Goal: Information Seeking & Learning: Learn about a topic

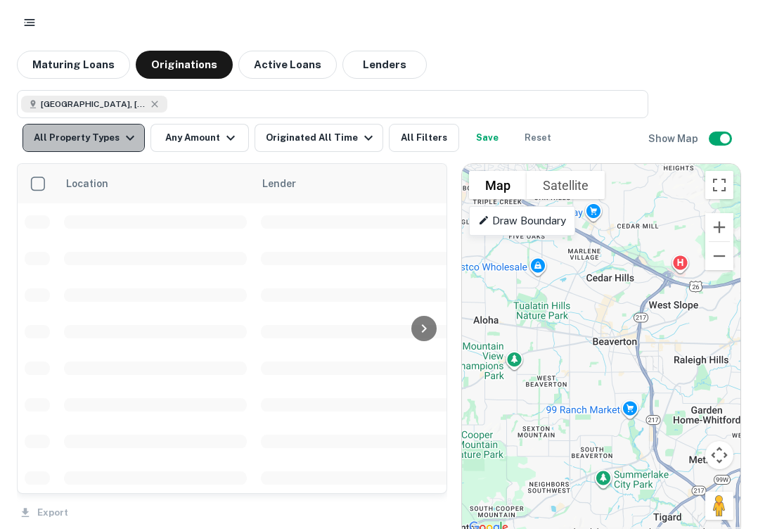
click at [126, 139] on icon "button" at bounding box center [130, 138] width 8 height 5
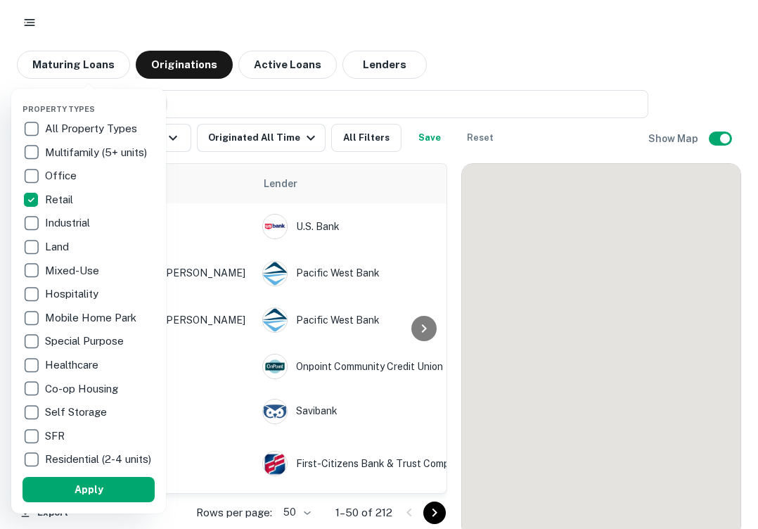
click at [255, 101] on div at bounding box center [379, 264] width 758 height 529
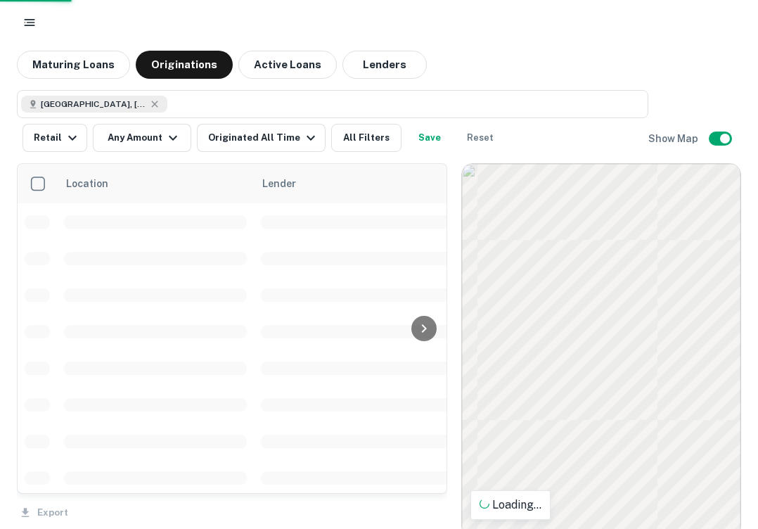
click at [179, 134] on div at bounding box center [379, 264] width 758 height 529
click at [169, 135] on div at bounding box center [379, 264] width 758 height 529
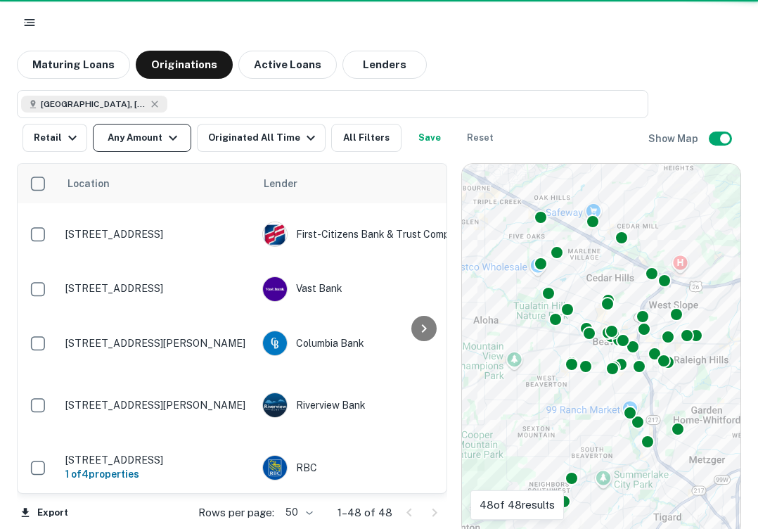
click at [167, 137] on icon "button" at bounding box center [173, 137] width 17 height 17
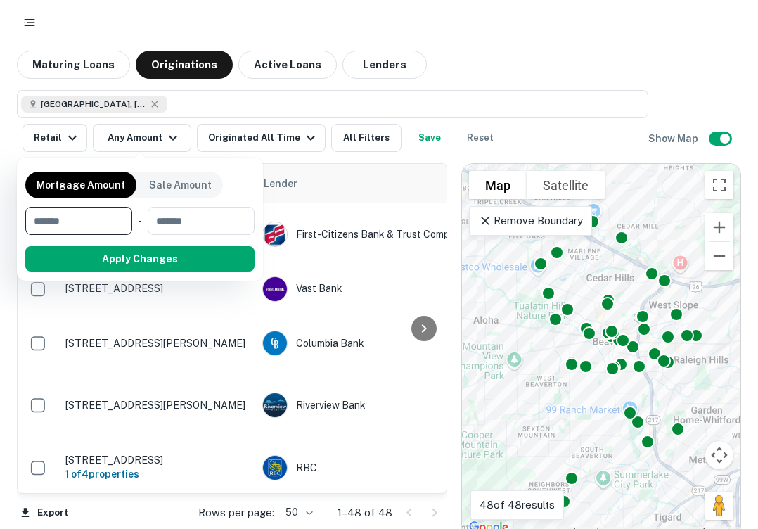
click at [103, 215] on input "number" at bounding box center [73, 221] width 97 height 28
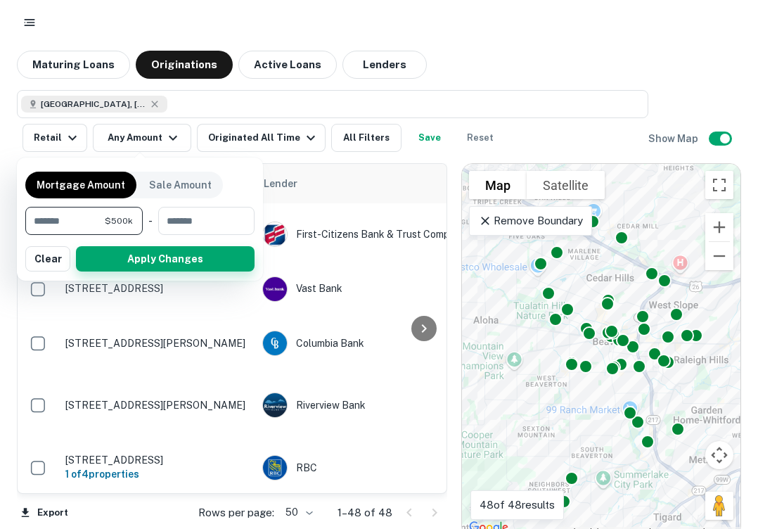
type input "******"
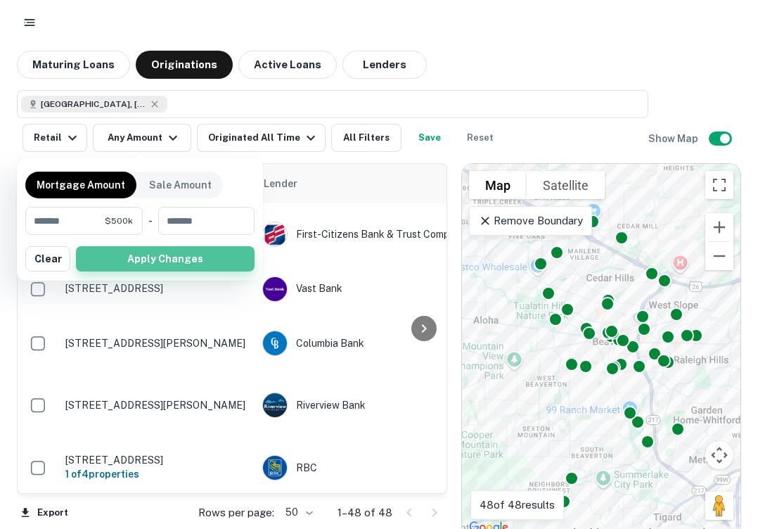
click at [142, 257] on button "Apply Changes" at bounding box center [165, 258] width 179 height 25
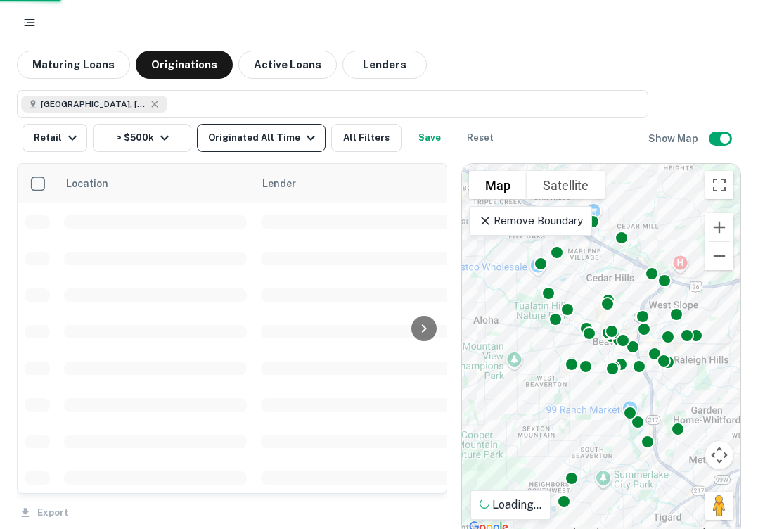
click at [286, 144] on div "Originated All Time" at bounding box center [263, 137] width 111 height 17
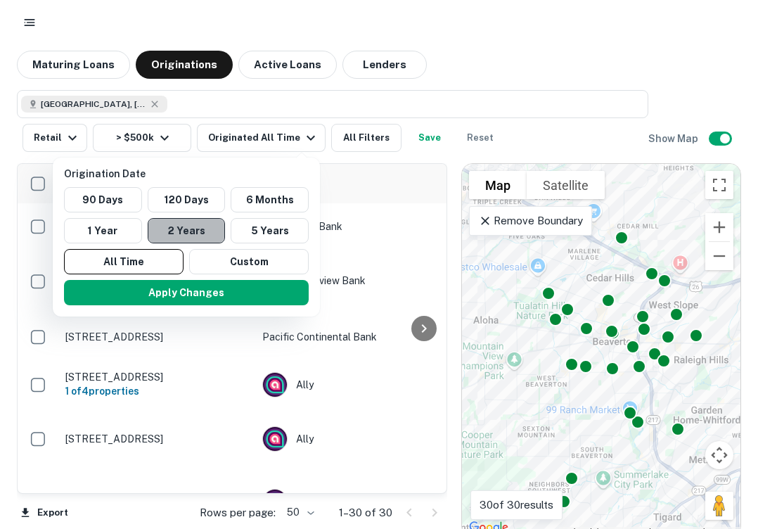
click at [198, 233] on button "2 Years" at bounding box center [187, 230] width 78 height 25
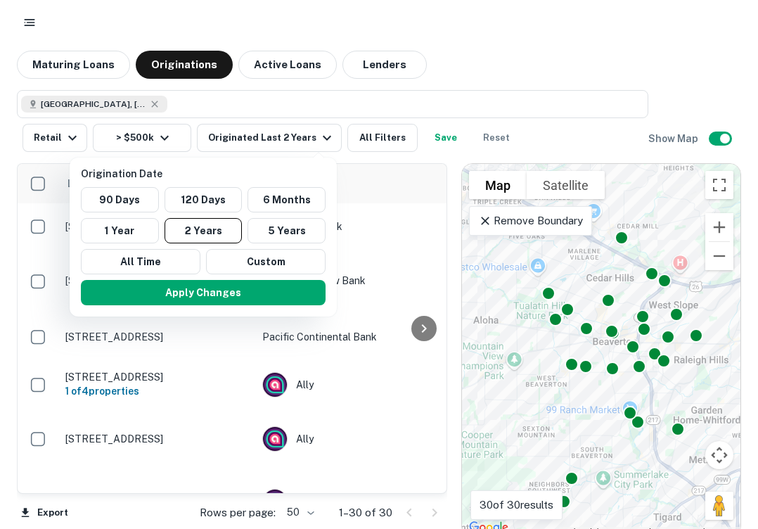
click at [306, 132] on div at bounding box center [379, 264] width 758 height 529
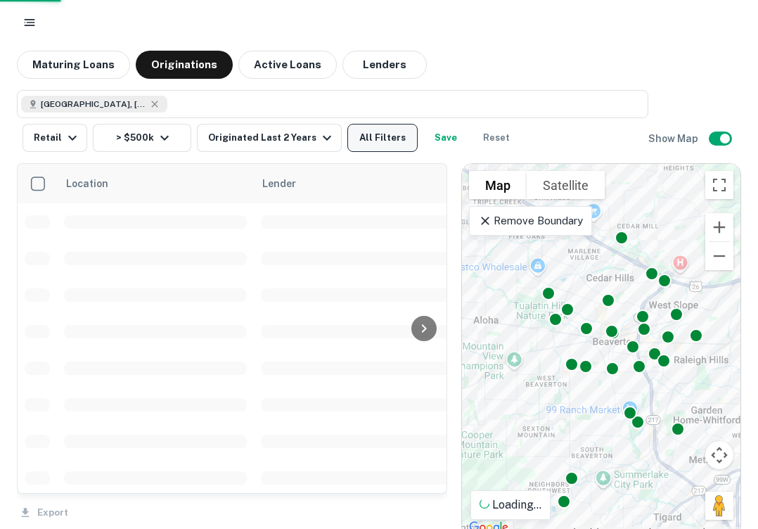
click at [380, 129] on button "All Filters" at bounding box center [382, 138] width 70 height 28
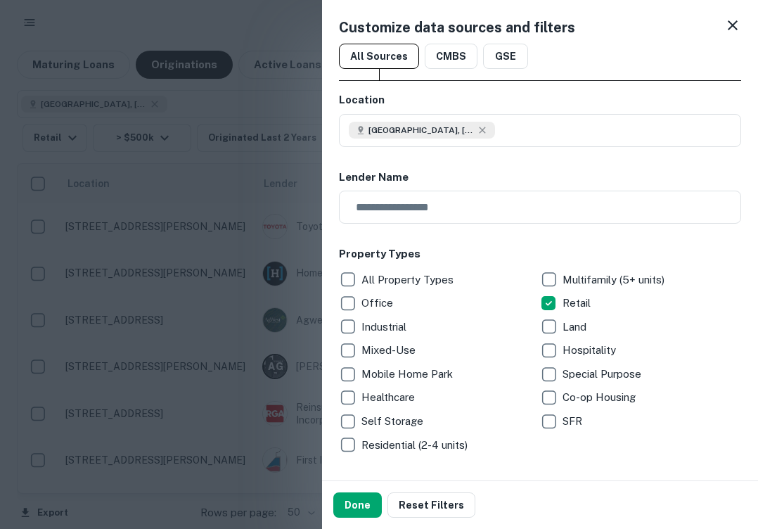
click at [266, 94] on div at bounding box center [379, 264] width 758 height 529
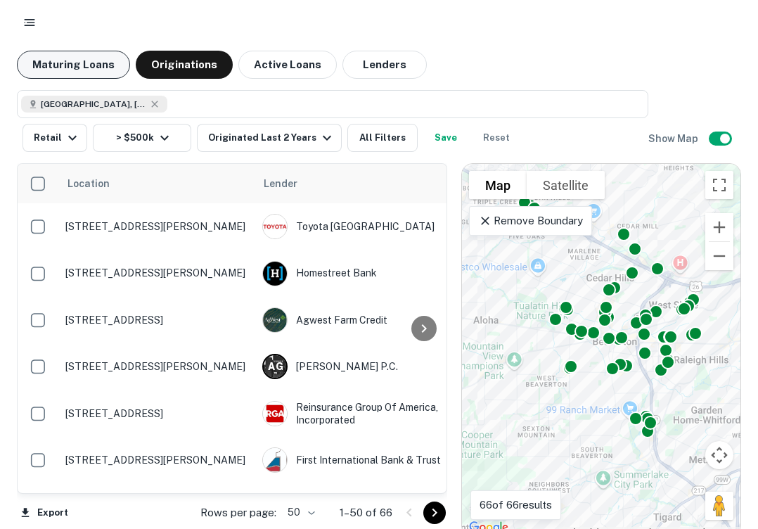
click at [83, 60] on button "Maturing Loans" at bounding box center [73, 65] width 113 height 28
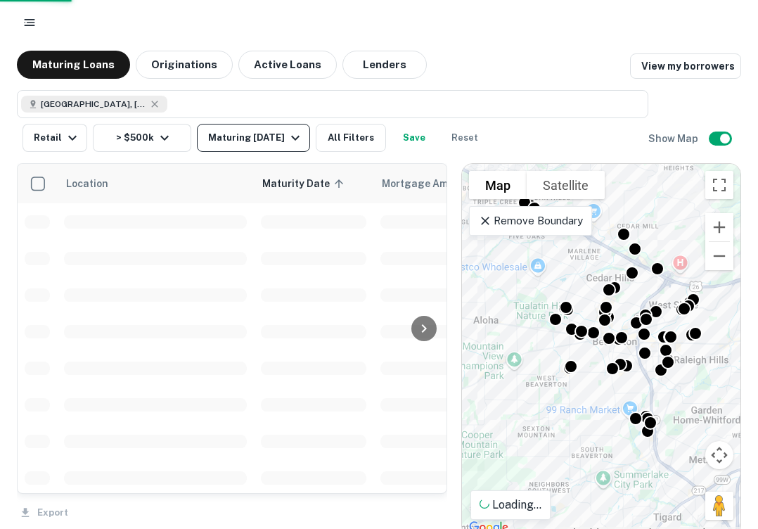
click at [288, 142] on icon "button" at bounding box center [295, 137] width 17 height 17
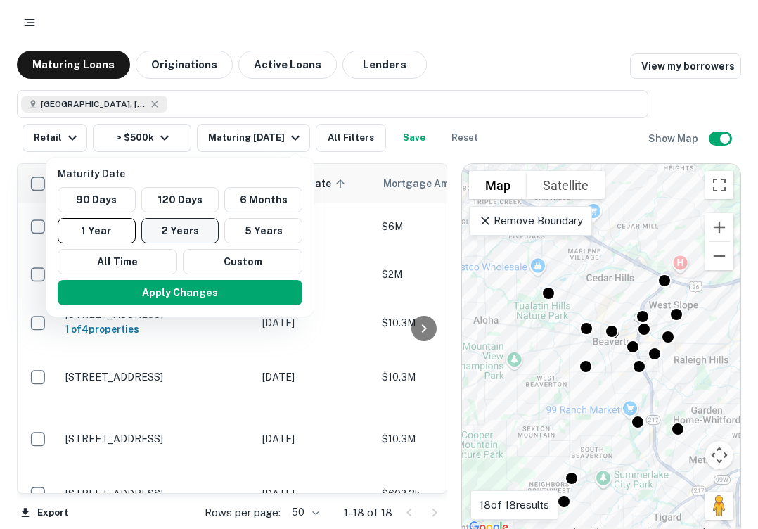
click at [192, 229] on button "2 Years" at bounding box center [180, 230] width 78 height 25
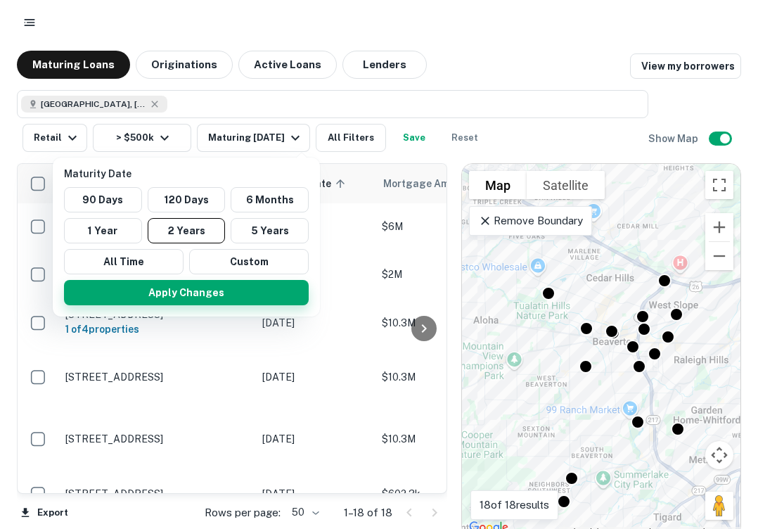
click at [181, 290] on button "Apply Changes" at bounding box center [186, 292] width 245 height 25
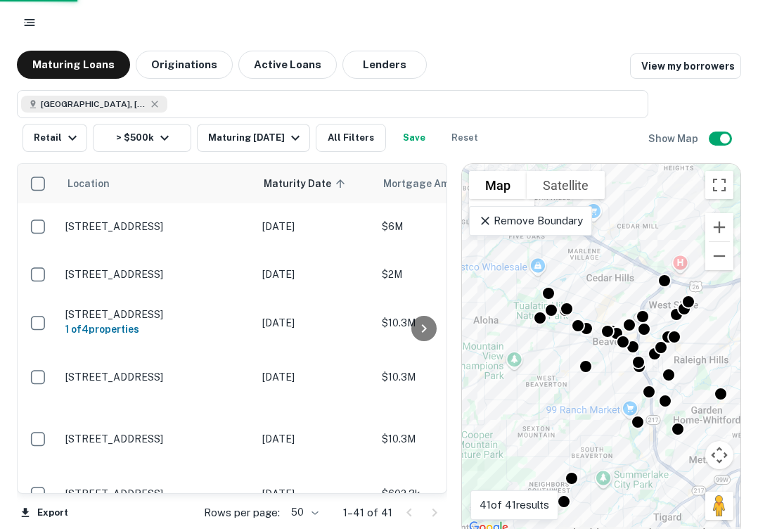
click at [494, 224] on p "Remove Boundary" at bounding box center [530, 220] width 105 height 17
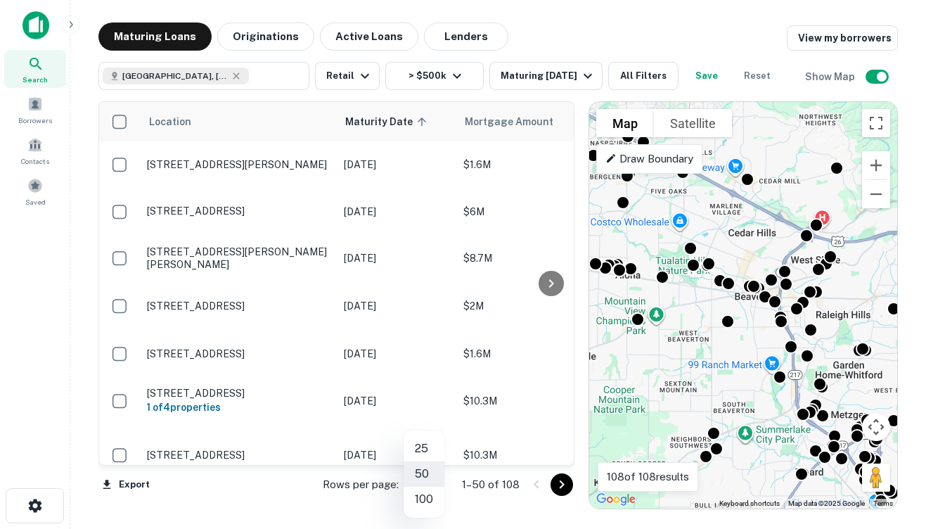
click at [430, 480] on body "Search Borrowers Contacts Saved Maturing Loans Originations Active Loans Lender…" at bounding box center [463, 264] width 926 height 529
click at [423, 495] on li "100" at bounding box center [424, 499] width 41 height 25
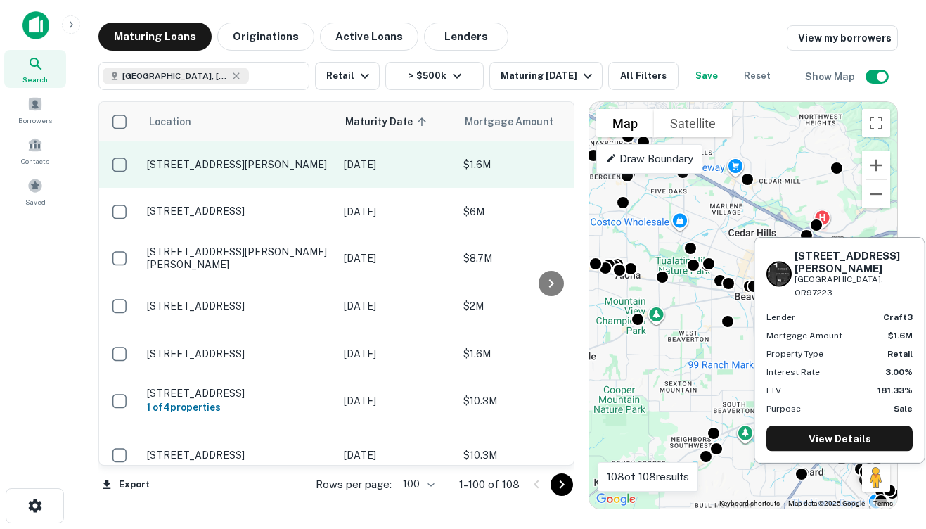
click at [281, 171] on p "[STREET_ADDRESS][PERSON_NAME]" at bounding box center [238, 164] width 183 height 13
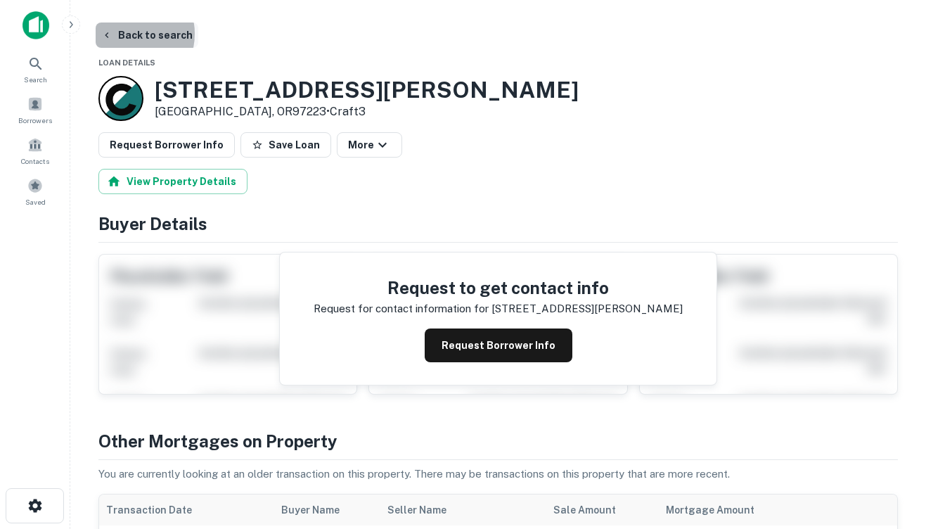
click at [124, 34] on button "Back to search" at bounding box center [147, 35] width 103 height 25
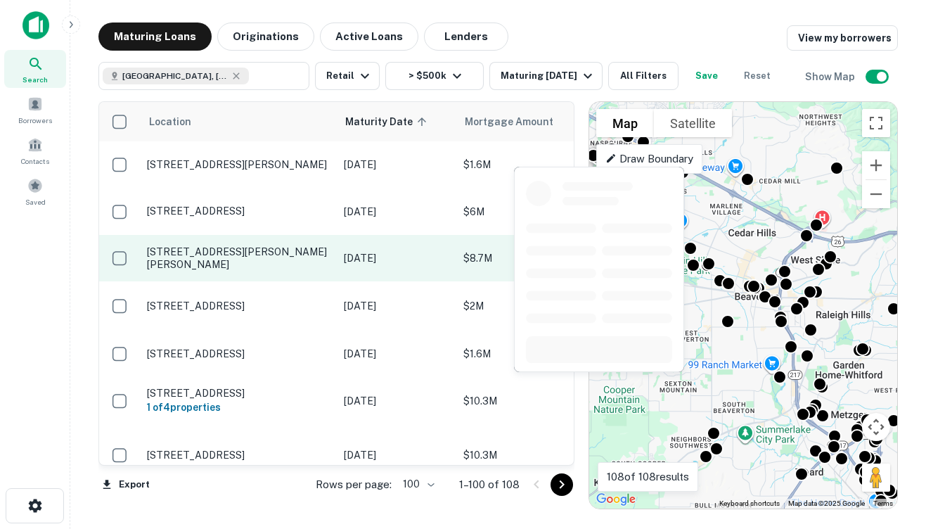
click at [288, 259] on p "[STREET_ADDRESS][PERSON_NAME][PERSON_NAME]" at bounding box center [238, 257] width 183 height 25
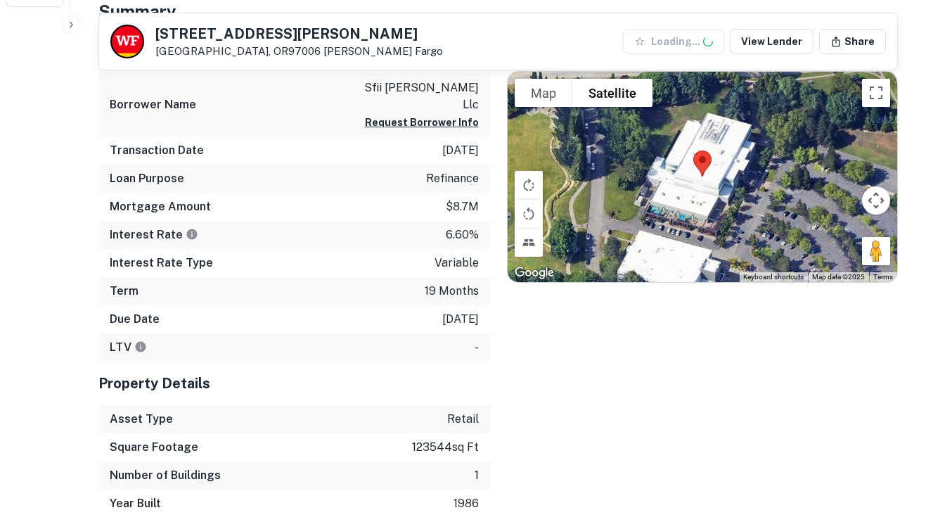
scroll to position [517, 0]
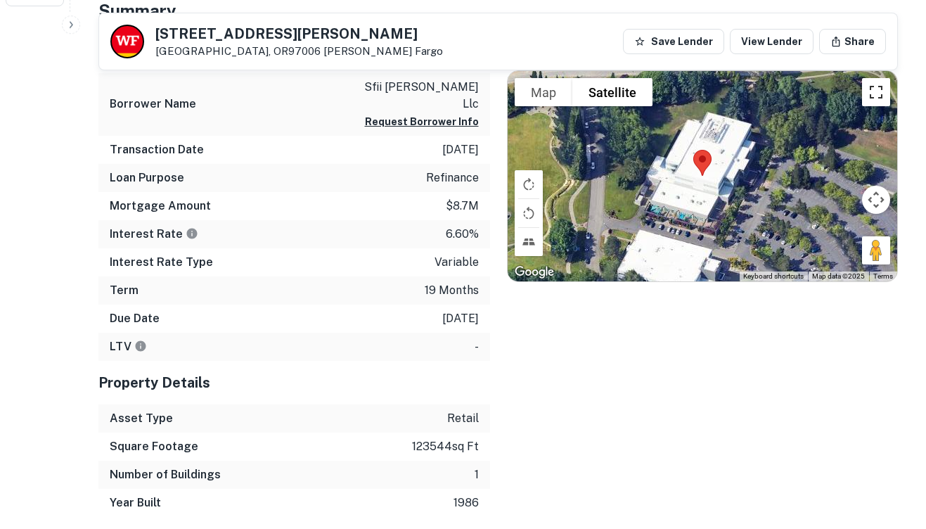
click at [757, 104] on button "Toggle fullscreen view" at bounding box center [876, 92] width 28 height 28
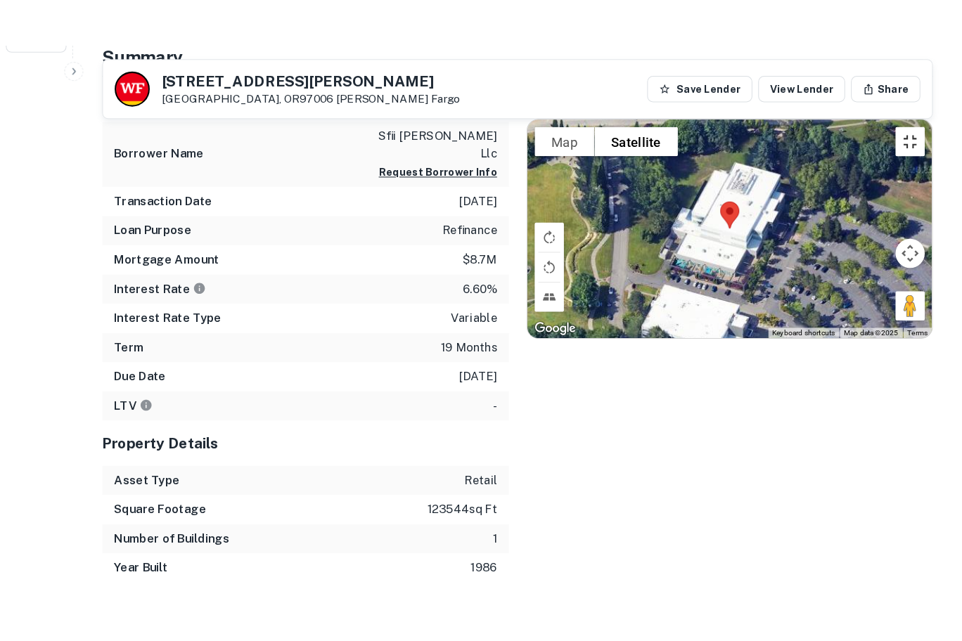
scroll to position [630, 0]
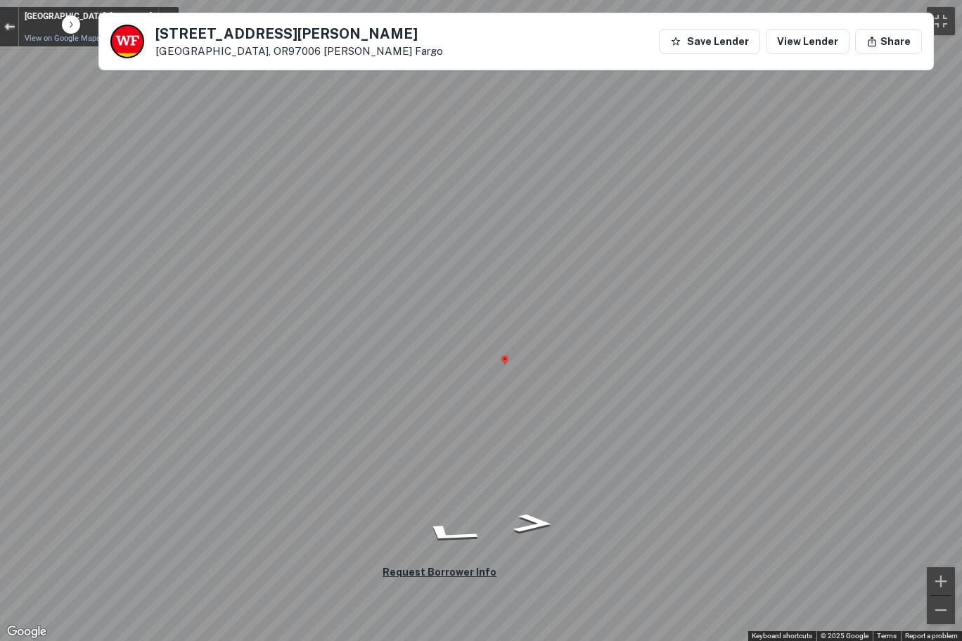
click at [7, 22] on button "Exit the Street View" at bounding box center [9, 27] width 18 height 19
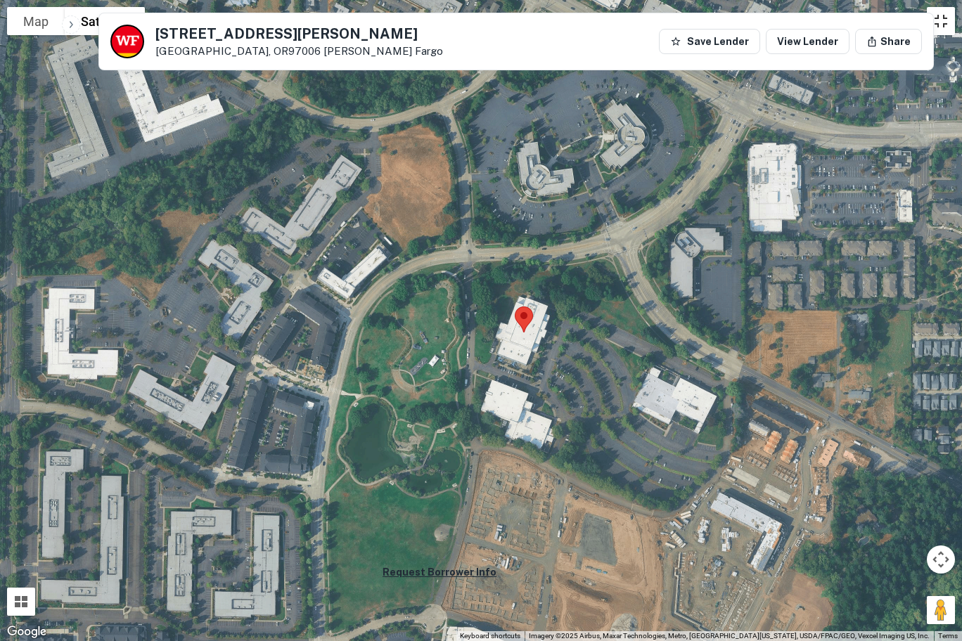
click at [757, 18] on button "Toggle fullscreen view" at bounding box center [941, 21] width 28 height 28
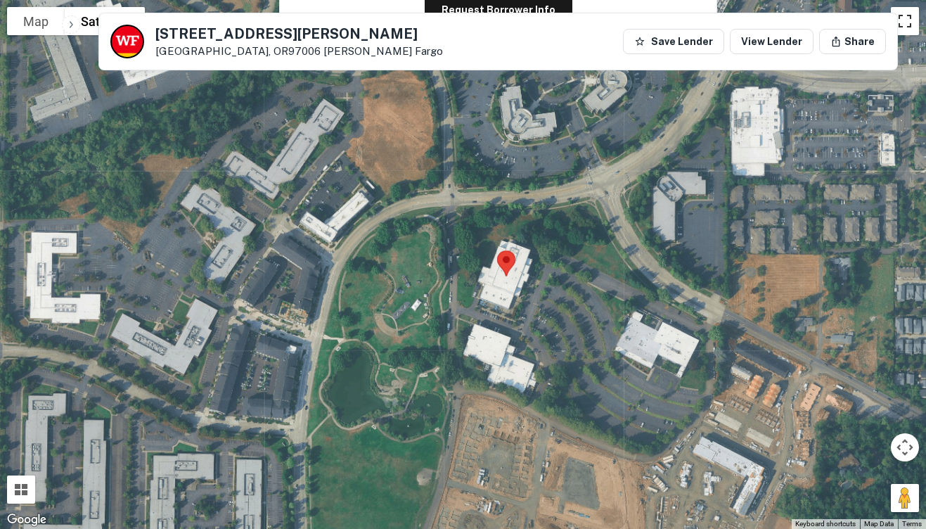
scroll to position [0, 0]
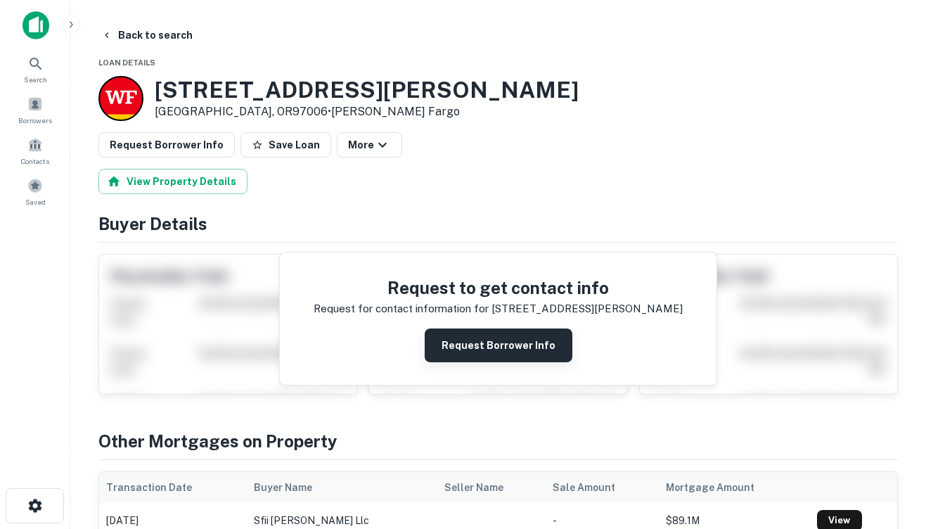
click at [503, 349] on button "Request Borrower Info" at bounding box center [499, 345] width 148 height 34
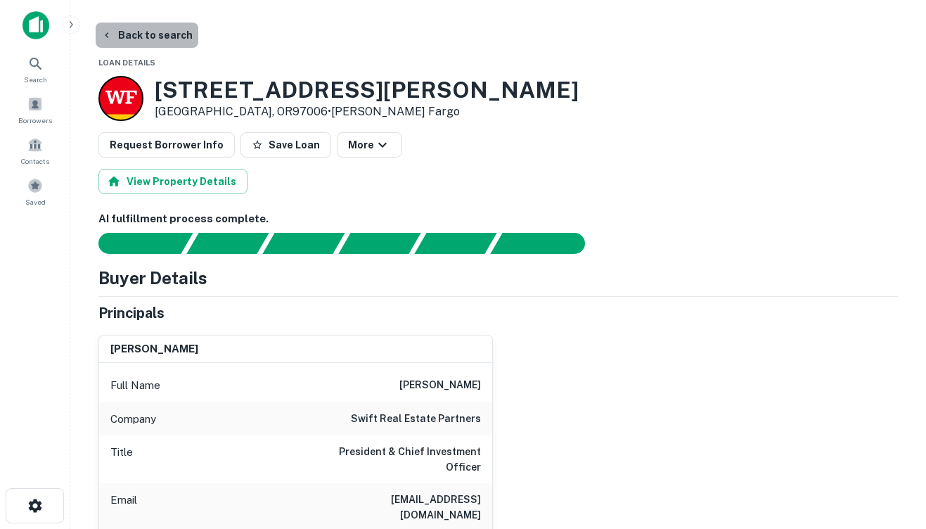
click at [159, 30] on button "Back to search" at bounding box center [147, 35] width 103 height 25
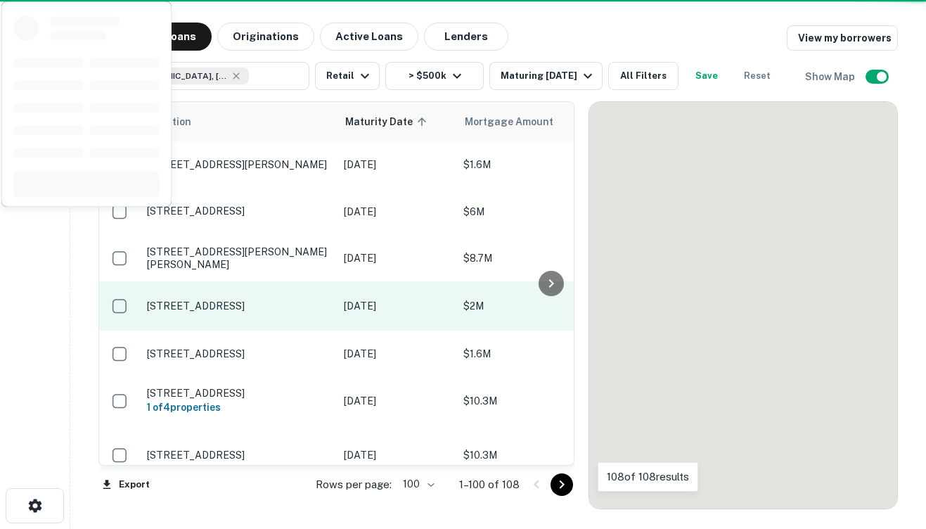
scroll to position [78, 0]
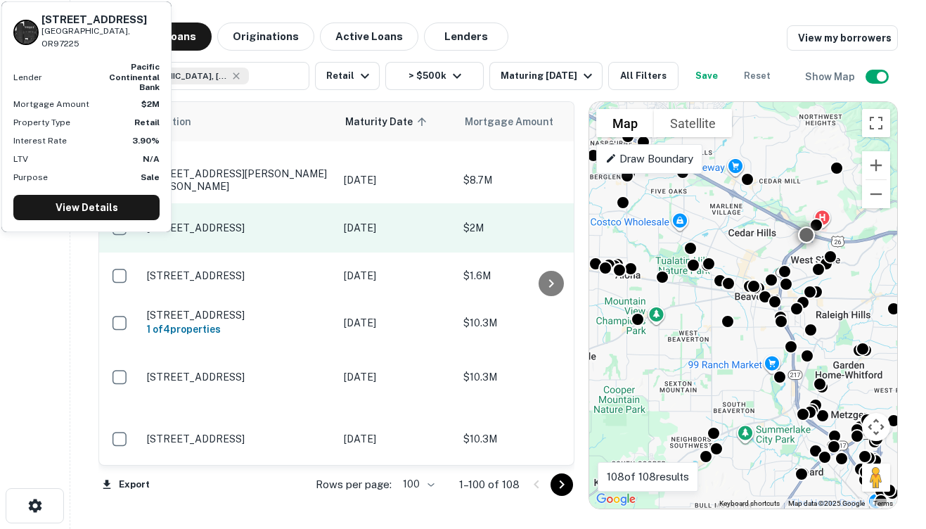
click at [247, 222] on p "[STREET_ADDRESS]" at bounding box center [238, 227] width 183 height 13
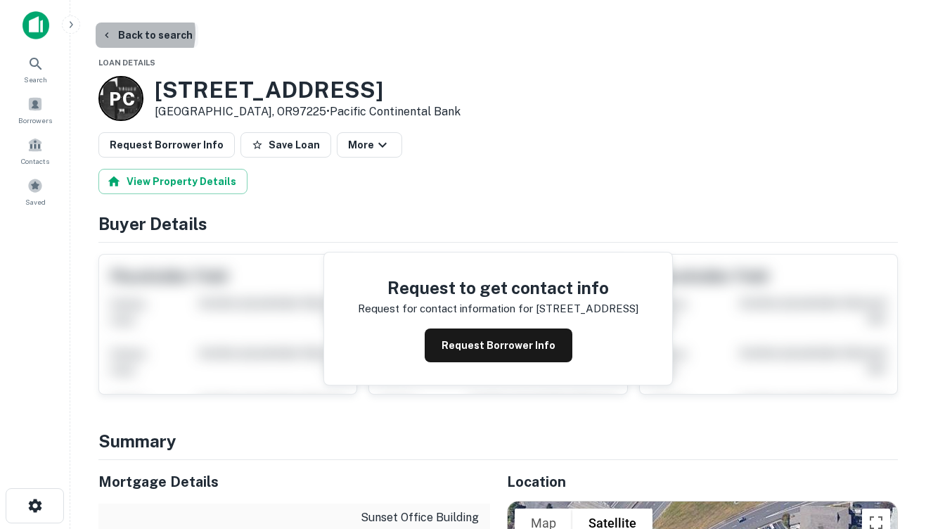
click at [131, 33] on button "Back to search" at bounding box center [147, 35] width 103 height 25
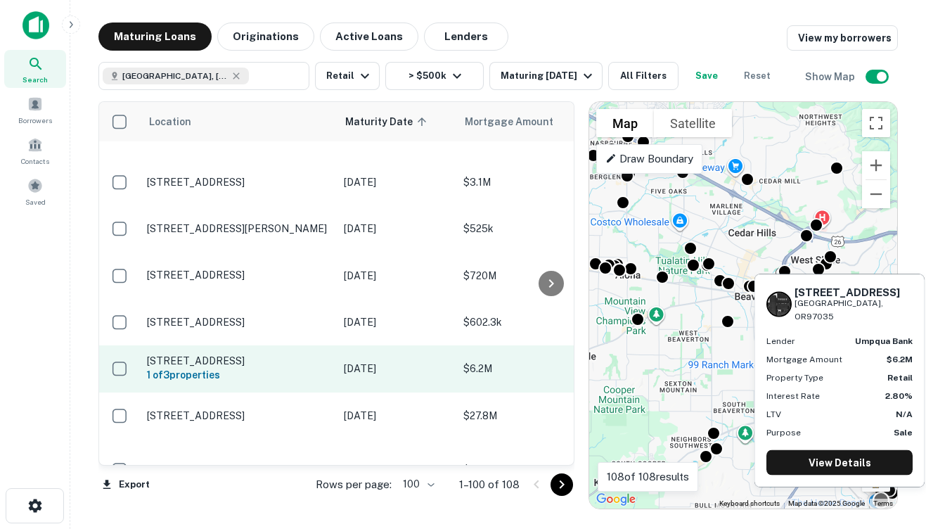
scroll to position [476, 0]
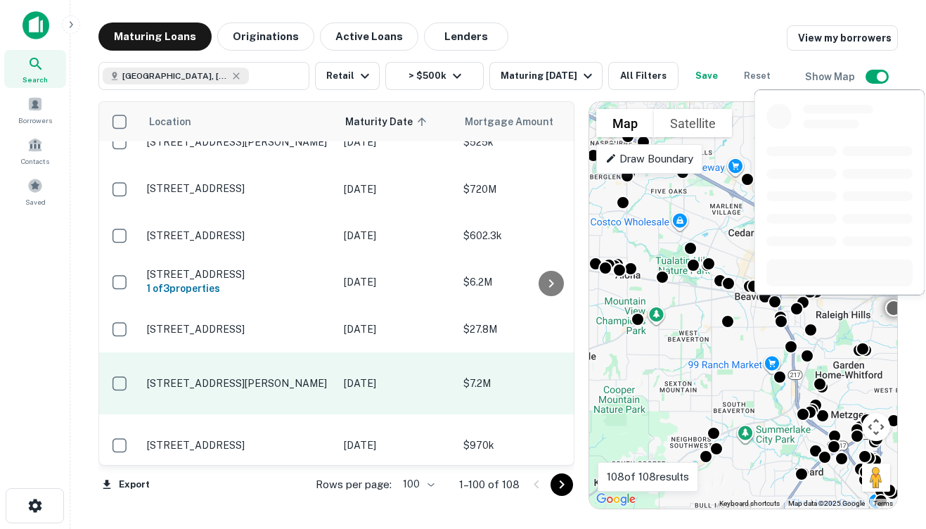
click at [359, 376] on p "[DATE]" at bounding box center [396, 382] width 105 height 15
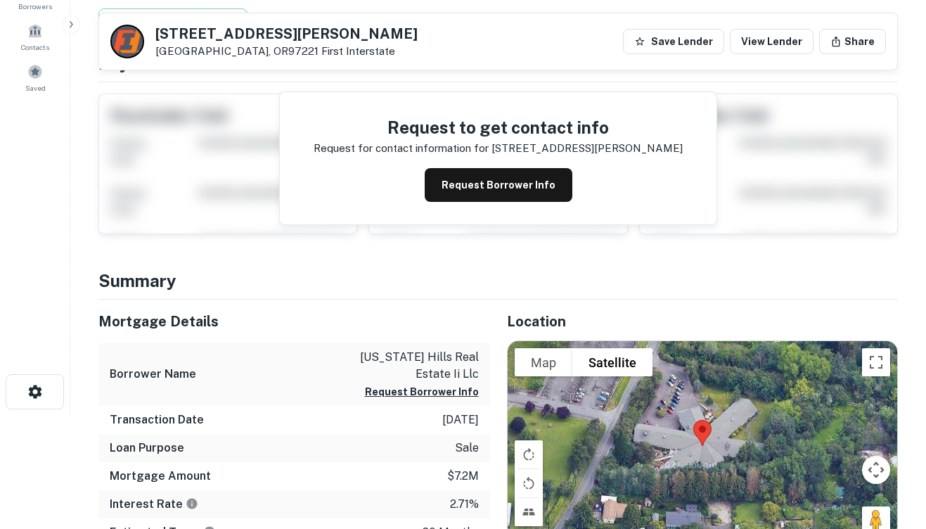
scroll to position [108, 0]
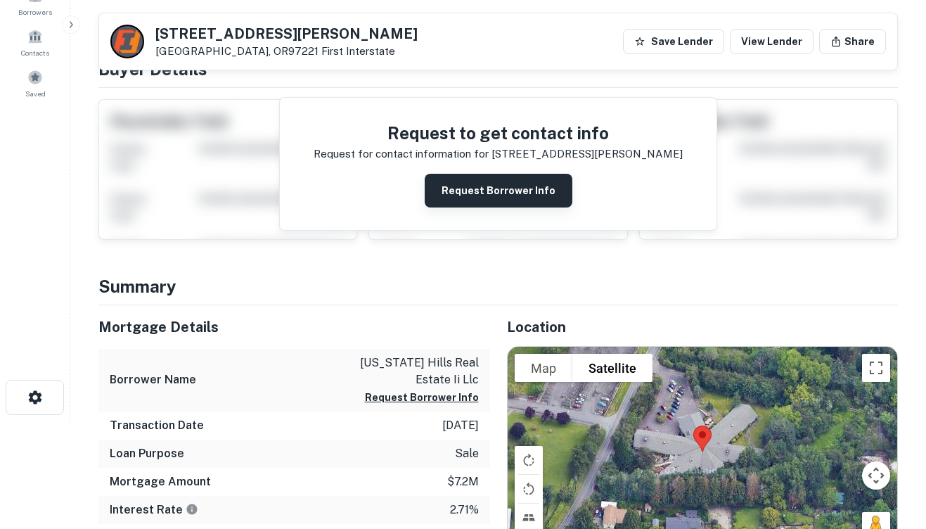
click at [481, 189] on button "Request Borrower Info" at bounding box center [499, 191] width 148 height 34
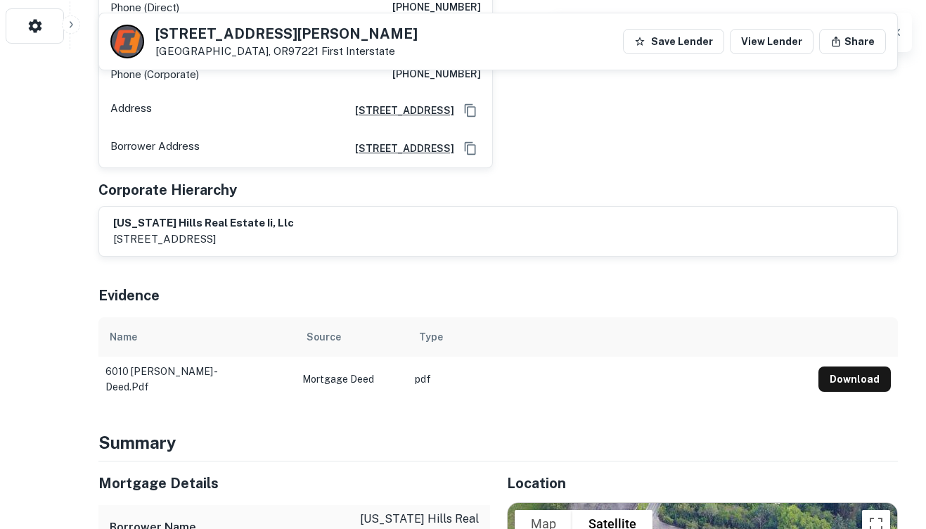
scroll to position [484, 0]
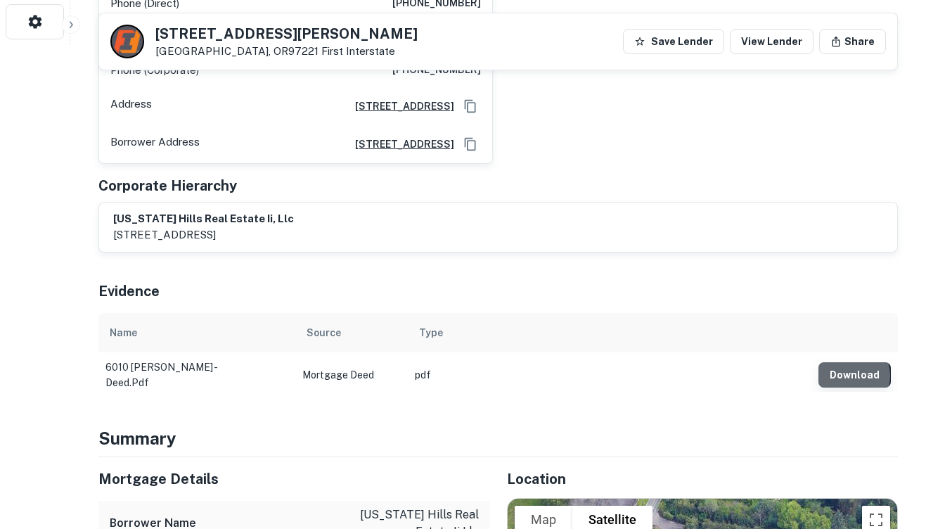
click at [757, 371] on button "Download" at bounding box center [854, 374] width 72 height 25
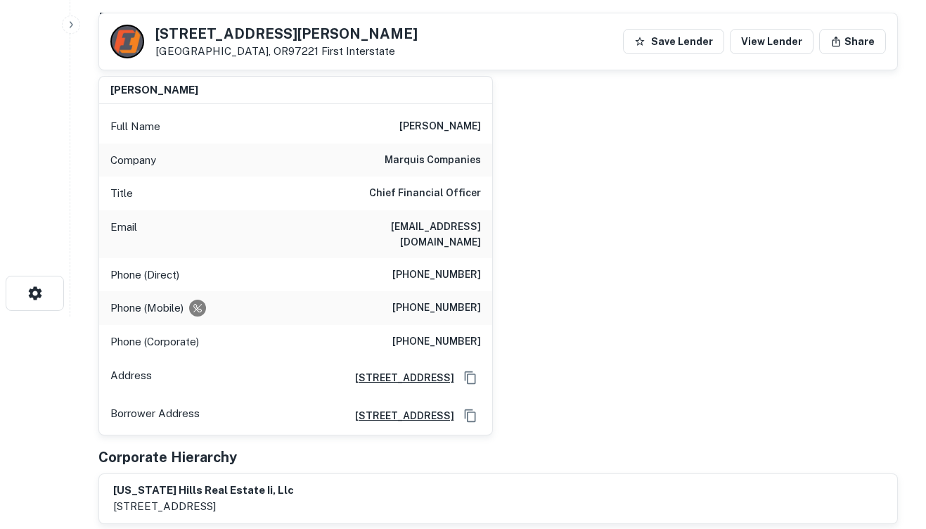
scroll to position [212, 0]
click at [586, 151] on div "[PERSON_NAME] Full Name [PERSON_NAME] Company marquis companies Title Chief Fin…" at bounding box center [492, 250] width 811 height 371
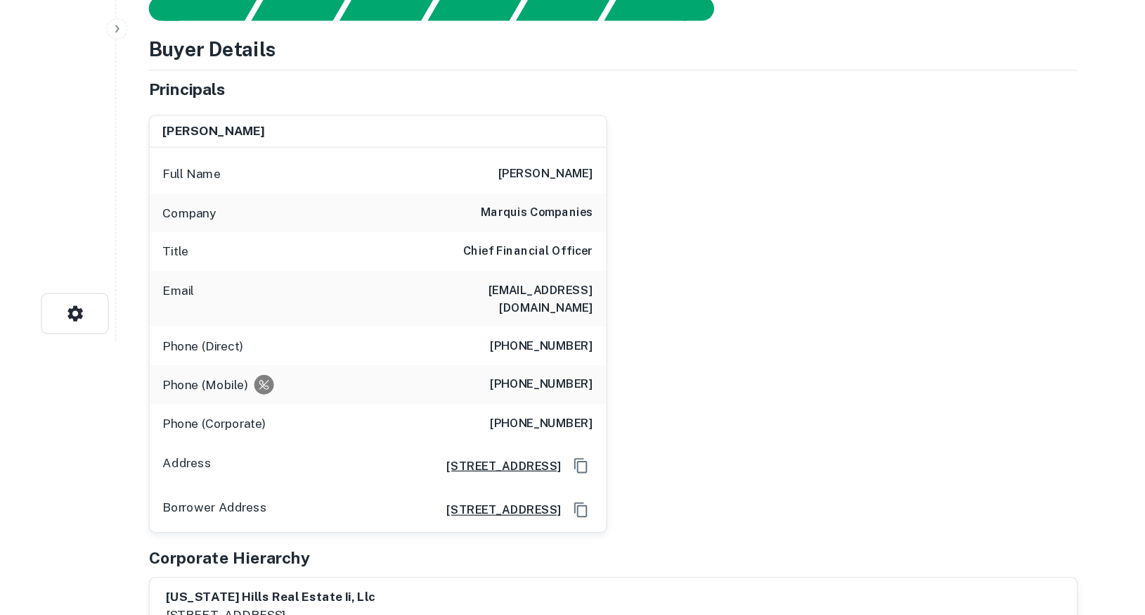
scroll to position [0, 0]
